Goal: Task Accomplishment & Management: Complete application form

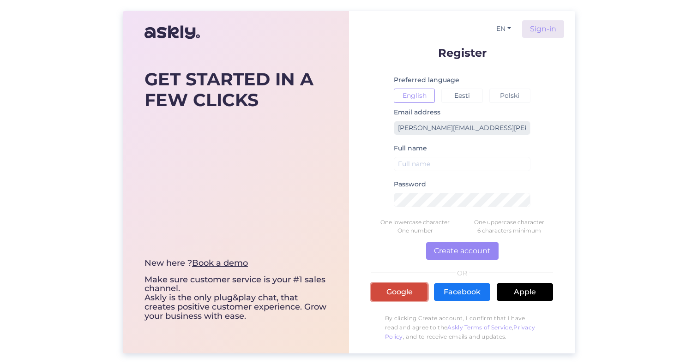
click at [401, 296] on link "Google" at bounding box center [399, 293] width 56 height 18
